Goal: Task Accomplishment & Management: Use online tool/utility

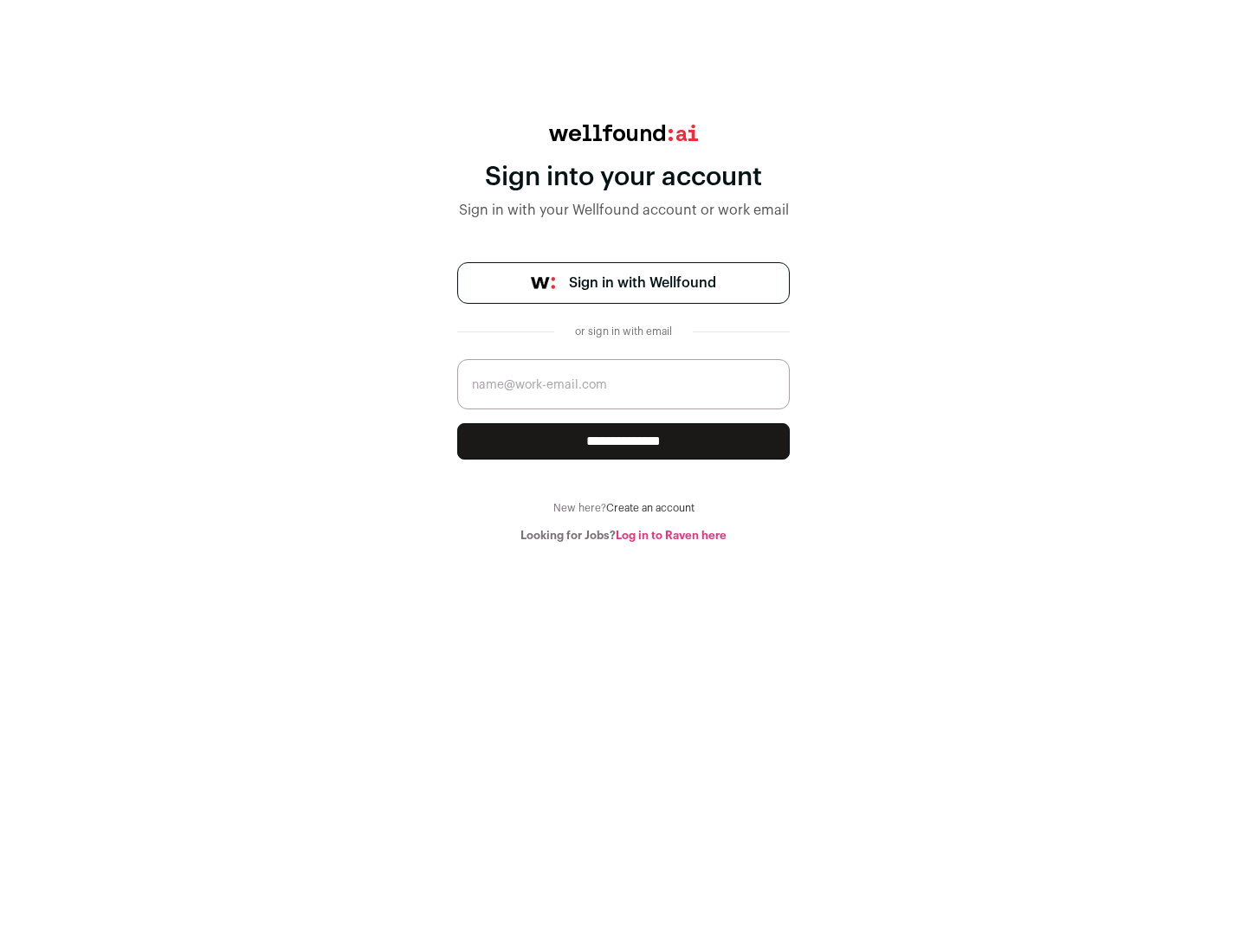
click at [641, 283] on span "Sign in with Wellfound" at bounding box center [643, 283] width 147 height 21
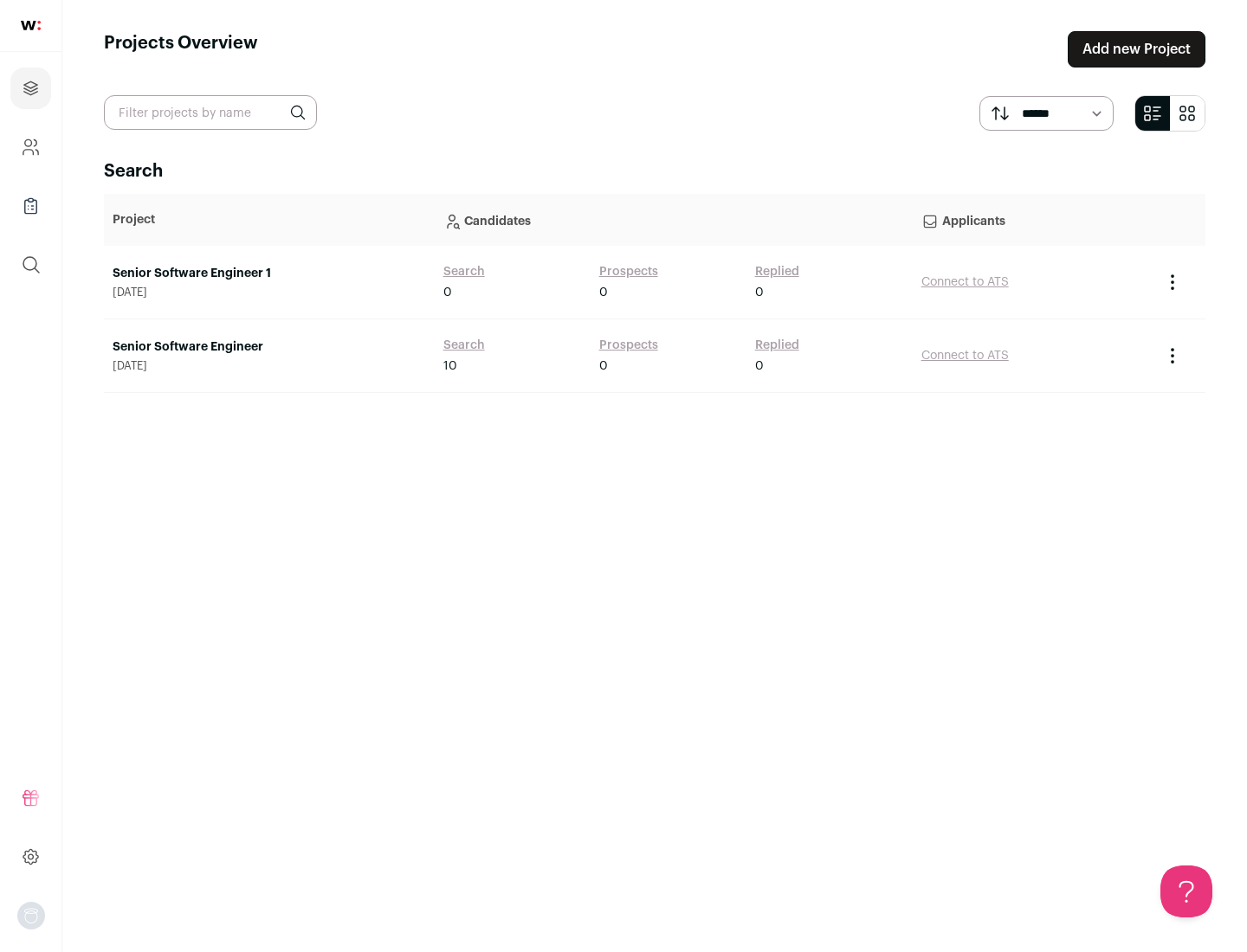
click at [269, 347] on link "Senior Software Engineer" at bounding box center [270, 347] width 314 height 18
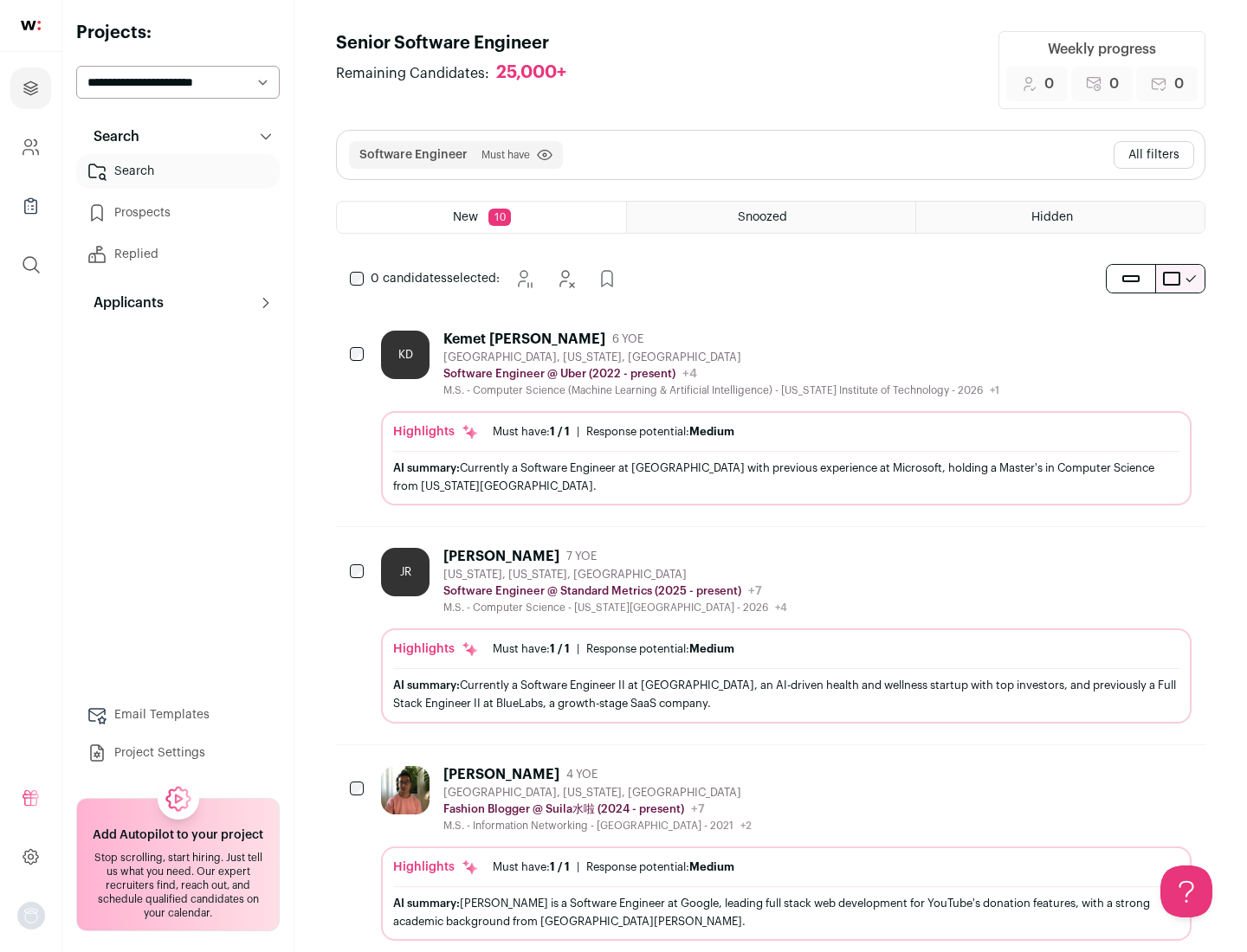
click at [771, 418] on div "Highlights Must have: 1 / 1 How many must haves have been fulfilled? | Response…" at bounding box center [786, 458] width 810 height 94
